Goal: Task Accomplishment & Management: Use online tool/utility

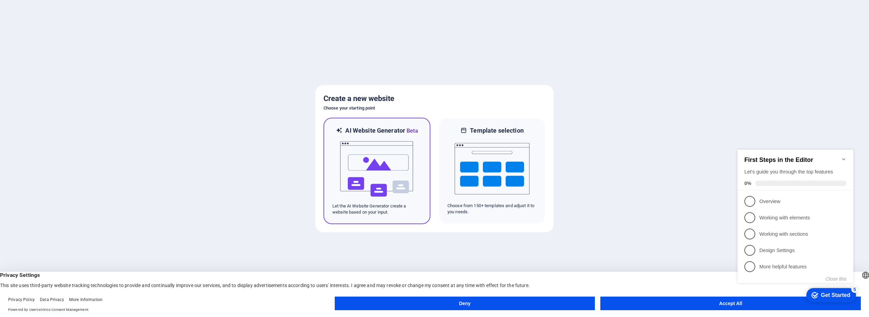
click at [377, 174] on img at bounding box center [376, 169] width 75 height 68
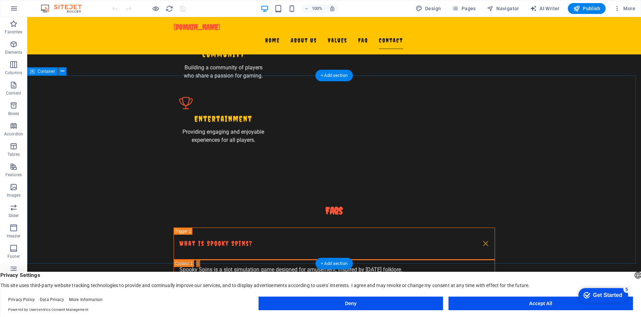
scroll to position [879, 0]
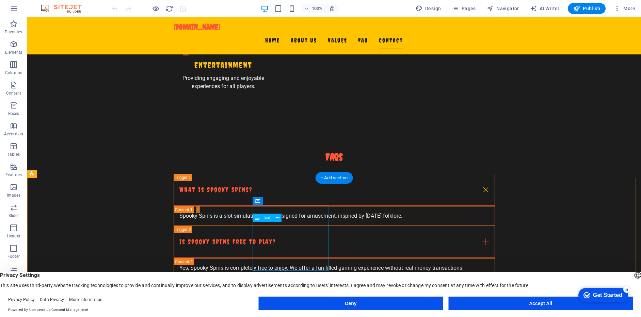
click at [258, 219] on icon at bounding box center [257, 218] width 5 height 8
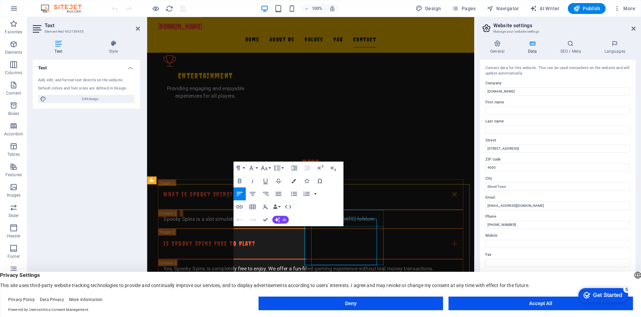
scroll to position [872, 0]
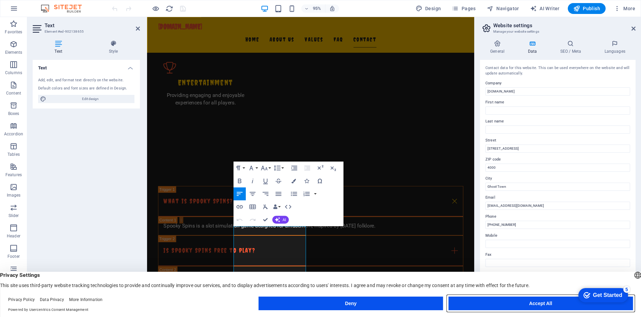
click at [535, 305] on button "Accept All" at bounding box center [540, 304] width 184 height 14
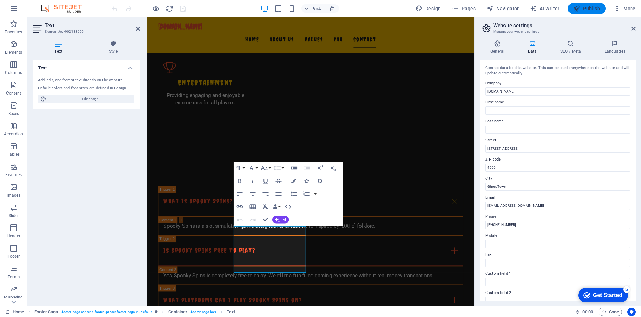
click at [591, 8] on span "Publish" at bounding box center [586, 8] width 27 height 7
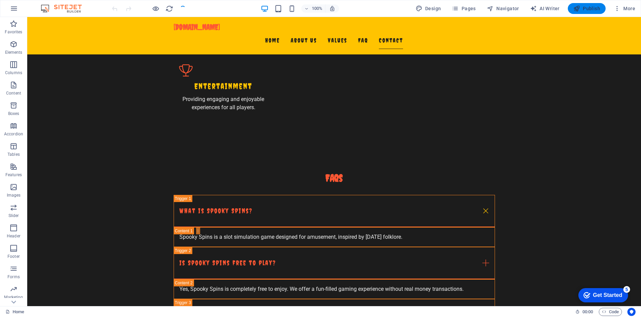
scroll to position [864, 0]
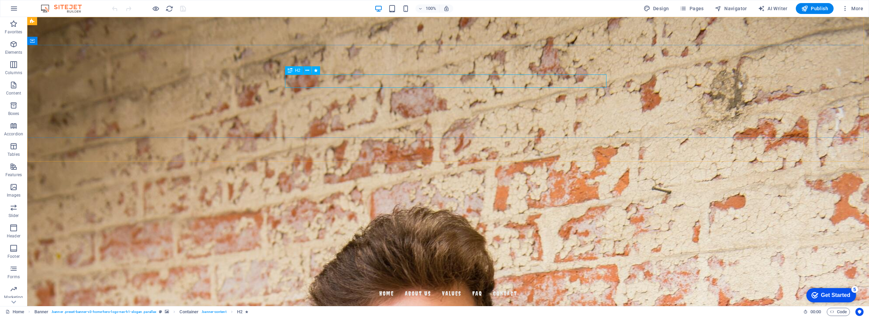
click at [297, 72] on span "H2" at bounding box center [297, 70] width 5 height 4
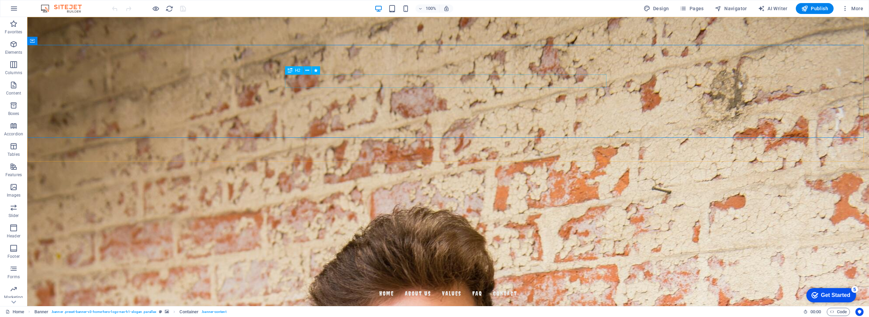
click at [297, 70] on span "H2" at bounding box center [297, 70] width 5 height 4
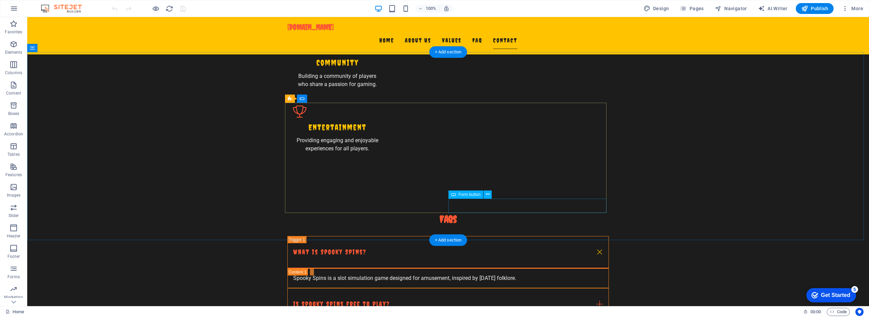
scroll to position [879, 0]
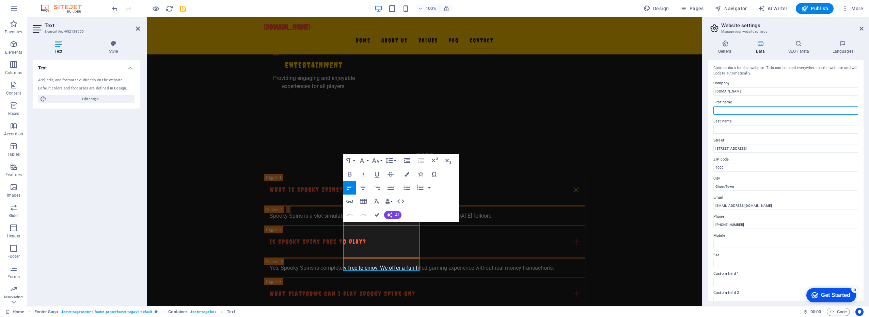
click at [720, 109] on input "First name" at bounding box center [785, 111] width 145 height 8
type input "Spooky Spins"
drag, startPoint x: 746, startPoint y: 148, endPoint x: 706, endPoint y: 148, distance: 40.5
click at [706, 148] on div "General Data SEO / Meta Languages Website name [DOMAIN_NAME] Logo Drag files he…" at bounding box center [785, 171] width 166 height 272
type input "Po Box 5037"
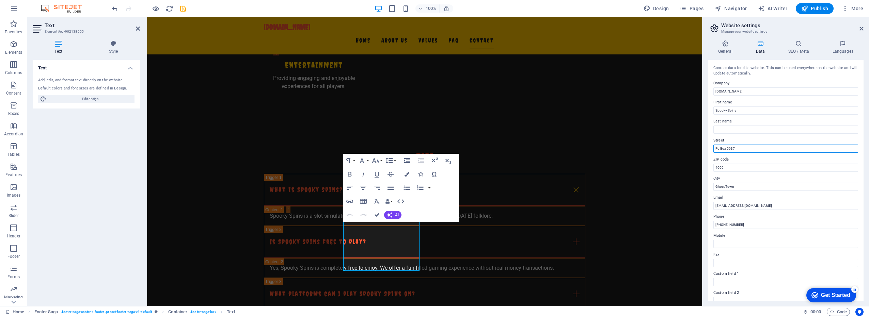
type input "[PERSON_NAME]"
type input "Po Box 5037"
drag, startPoint x: 871, startPoint y: 185, endPoint x: 692, endPoint y: 166, distance: 180.1
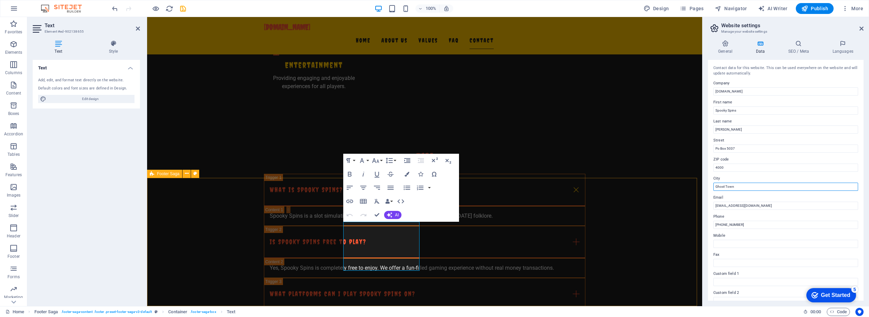
drag, startPoint x: 886, startPoint y: 205, endPoint x: 692, endPoint y: 187, distance: 194.8
type input "Hughedale"
click at [718, 207] on input "[EMAIL_ADDRESS][DOMAIN_NAME]" at bounding box center [785, 206] width 145 height 8
type input "[EMAIL_ADDRESS][DOMAIN_NAME]"
drag, startPoint x: 886, startPoint y: 241, endPoint x: 696, endPoint y: 224, distance: 191.3
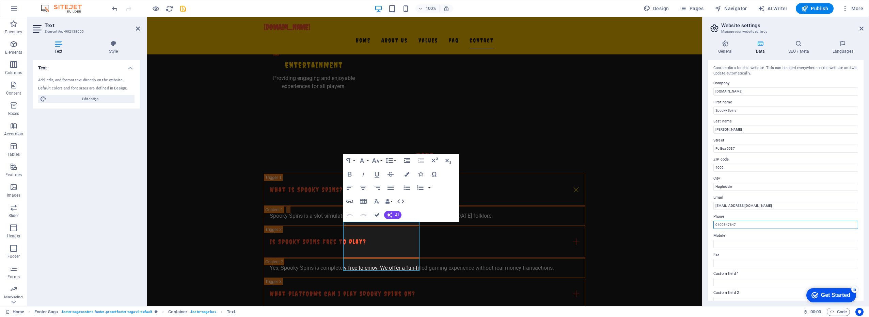
click at [739, 225] on input "0400847847" at bounding box center [785, 225] width 145 height 8
type input "061 0400847847"
drag, startPoint x: 892, startPoint y: 242, endPoint x: 701, endPoint y: 224, distance: 191.8
click at [721, 246] on input "Mobile" at bounding box center [785, 244] width 145 height 8
paste input "061 0400847847"
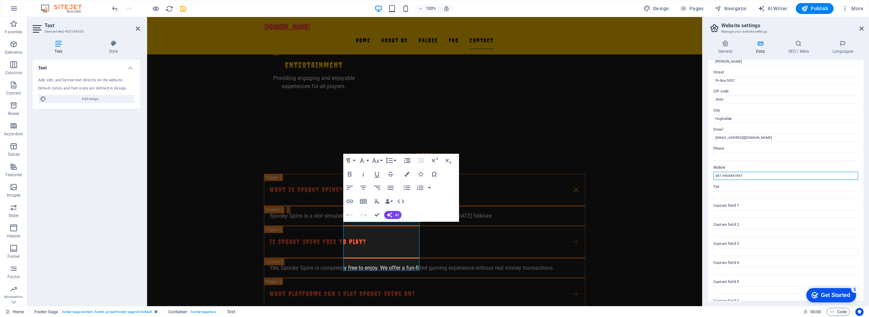
scroll to position [86, 0]
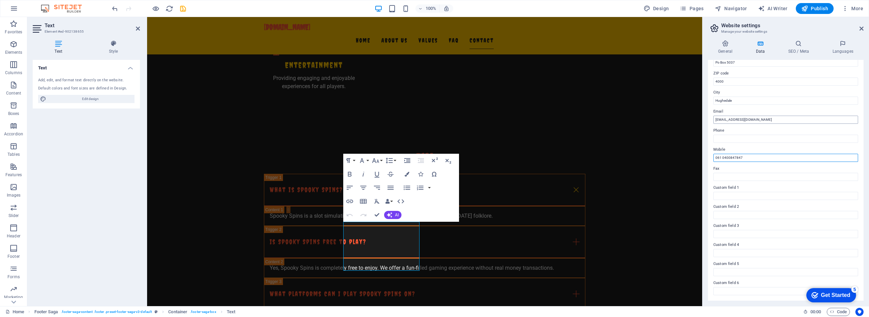
type input "061 0400847847"
drag, startPoint x: 724, startPoint y: 119, endPoint x: 737, endPoint y: 122, distance: 12.9
click at [724, 119] on input "[EMAIL_ADDRESS][DOMAIN_NAME]" at bounding box center [785, 120] width 145 height 8
type input "[EMAIL_ADDRESS][DOMAIN_NAME]"
click at [831, 292] on div "Get Started" at bounding box center [835, 295] width 29 height 6
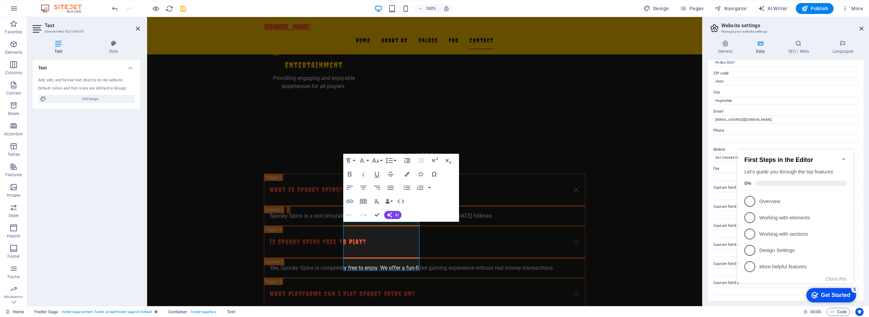
click at [830, 292] on div "Get Started" at bounding box center [835, 295] width 29 height 6
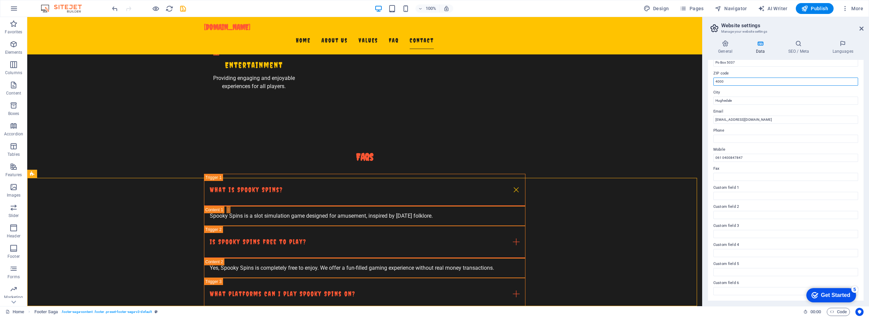
drag, startPoint x: 728, startPoint y: 79, endPoint x: 710, endPoint y: 79, distance: 17.7
click at [710, 79] on div "Contact data for this website. This can be used everywhere on the website and w…" at bounding box center [786, 180] width 156 height 241
type input "3166"
click at [808, 257] on div "Contact data for this website. This can be used everywhere on the website and w…" at bounding box center [786, 180] width 156 height 241
click at [724, 137] on input "Phone" at bounding box center [785, 139] width 145 height 8
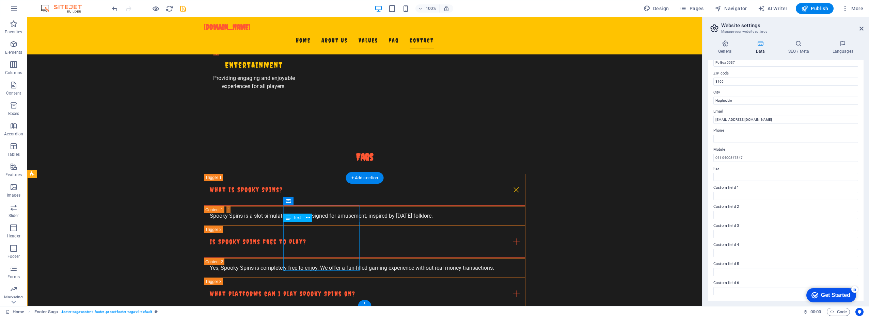
click at [814, 9] on span "Publish" at bounding box center [814, 8] width 27 height 7
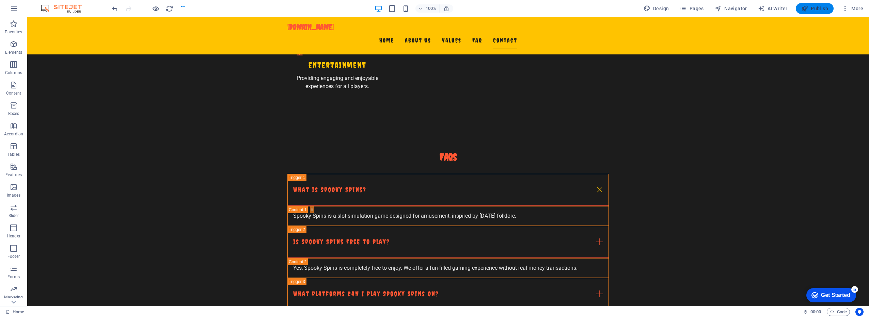
click at [814, 9] on span "Publish" at bounding box center [814, 8] width 27 height 7
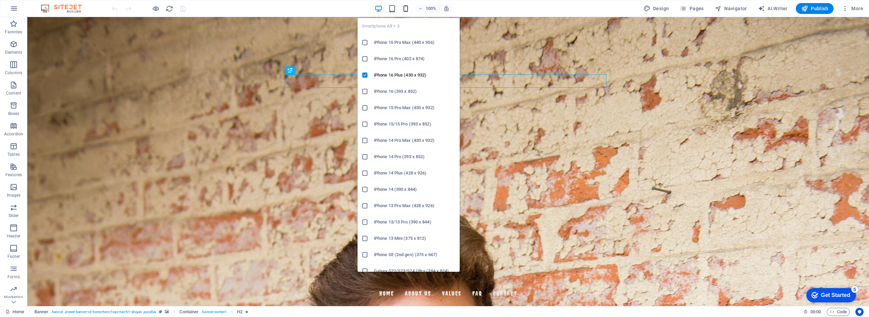
click at [408, 9] on icon "button" at bounding box center [406, 9] width 8 height 8
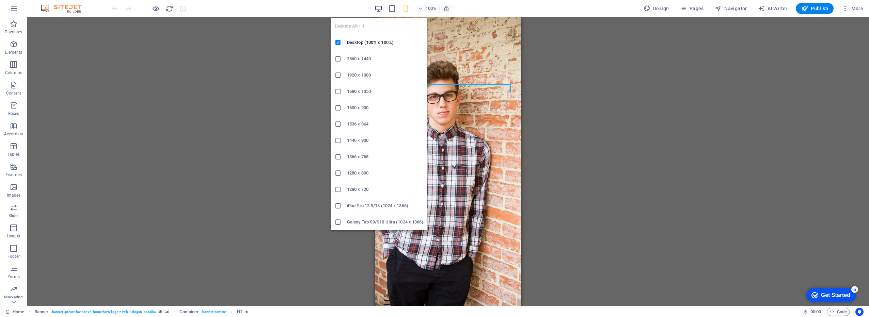
click at [378, 9] on icon "button" at bounding box center [378, 9] width 8 height 8
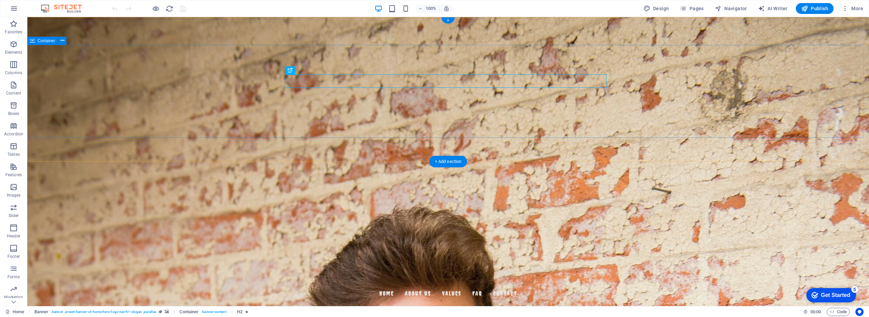
click at [306, 70] on icon at bounding box center [307, 70] width 4 height 7
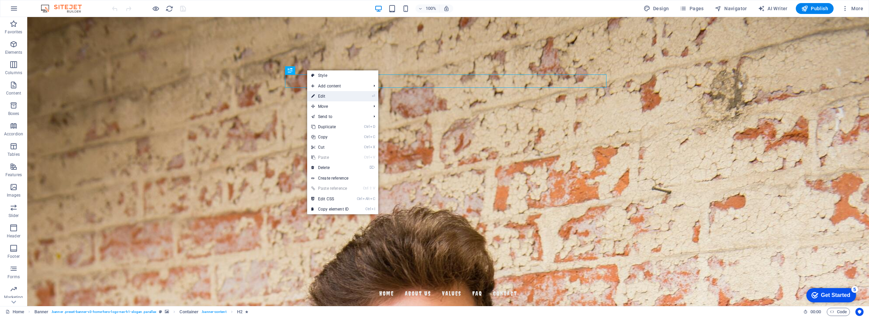
click at [320, 96] on link "⏎ Edit" at bounding box center [330, 96] width 46 height 10
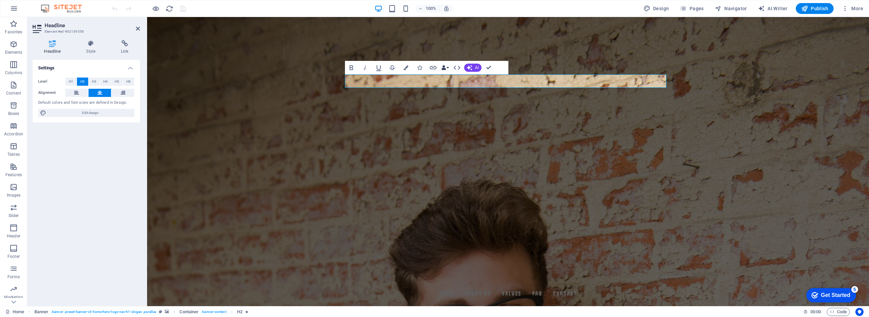
click at [448, 67] on button "Data Bindings" at bounding box center [445, 68] width 10 height 14
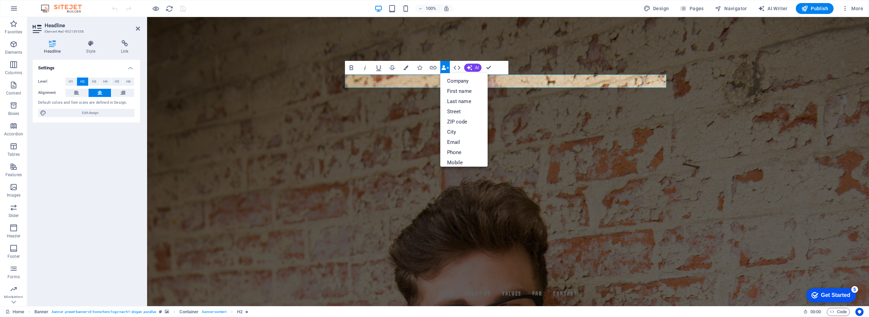
click at [448, 67] on button "Data Bindings" at bounding box center [445, 68] width 10 height 14
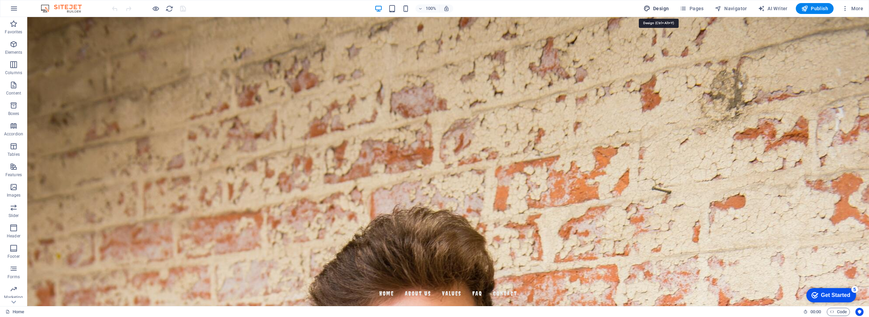
click at [660, 9] on span "Design" at bounding box center [656, 8] width 26 height 7
select select "px"
select select "200"
select select "px"
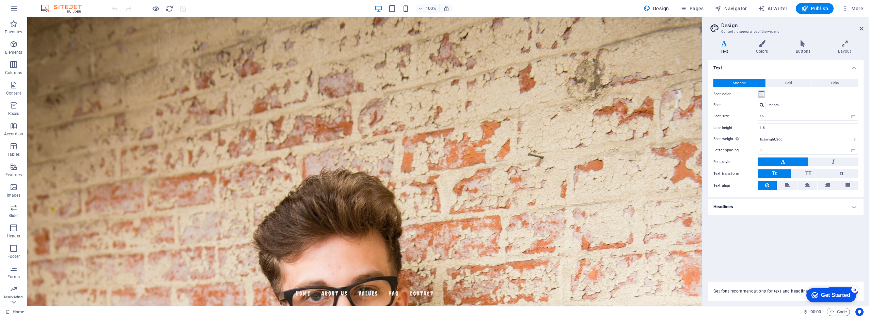
click at [762, 95] on span at bounding box center [760, 94] width 5 height 5
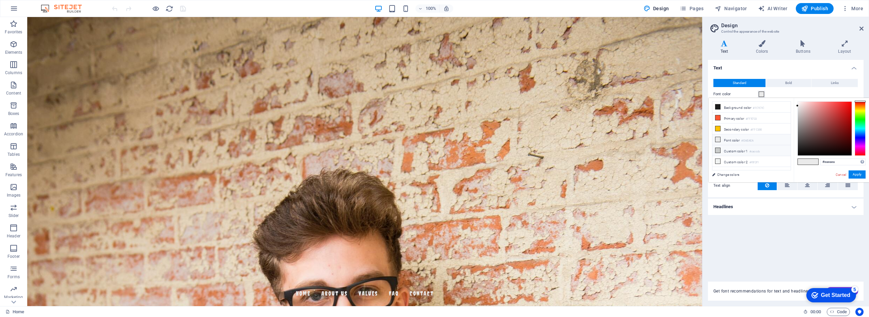
click at [717, 150] on icon at bounding box center [717, 150] width 5 height 5
type input "#32d182"
click at [838, 111] on div at bounding box center [824, 129] width 54 height 54
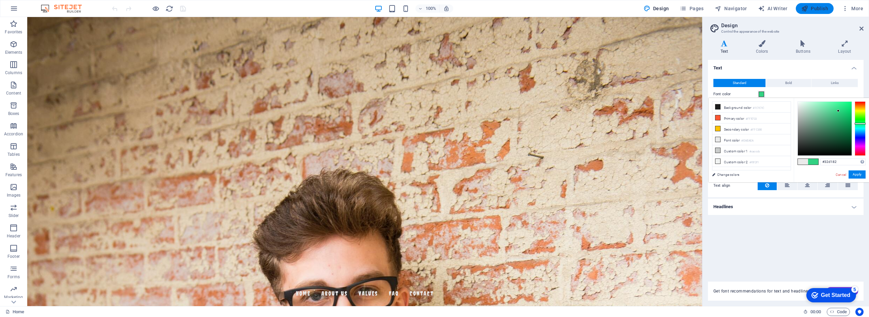
click at [811, 6] on span "Publish" at bounding box center [814, 8] width 27 height 7
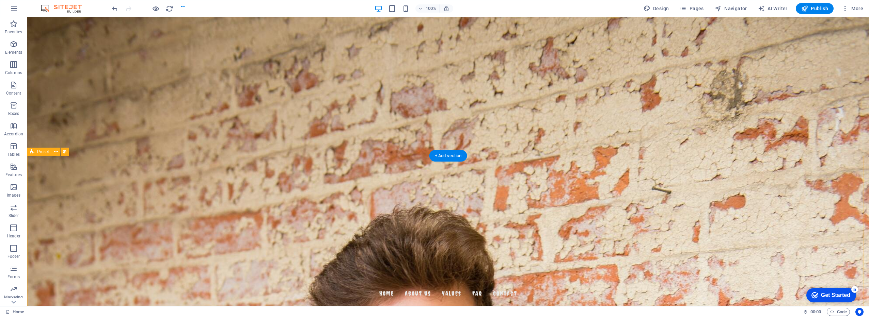
scroll to position [43, 0]
